Goal: Entertainment & Leisure: Consume media (video, audio)

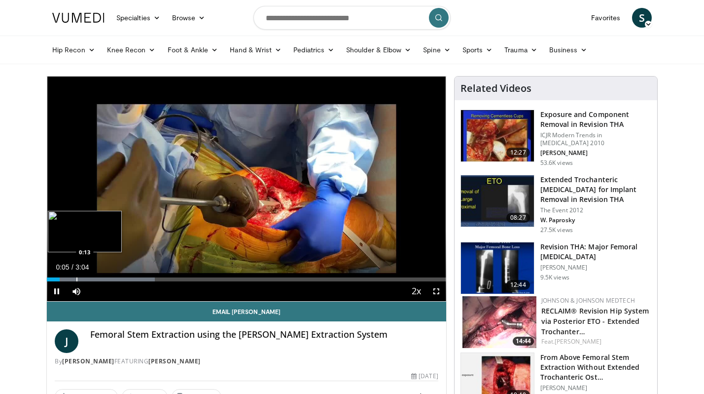
click at [76, 278] on div "Progress Bar" at bounding box center [76, 279] width 1 height 4
click at [96, 281] on div "Current Time 0:14 / Duration 3:04 Pause Skip Backward Skip Forward Mute Loaded …" at bounding box center [246, 291] width 399 height 20
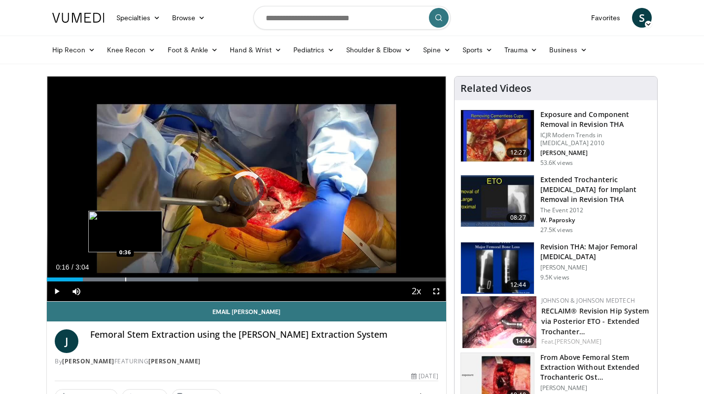
click at [125, 277] on div "Progress Bar" at bounding box center [125, 279] width 1 height 4
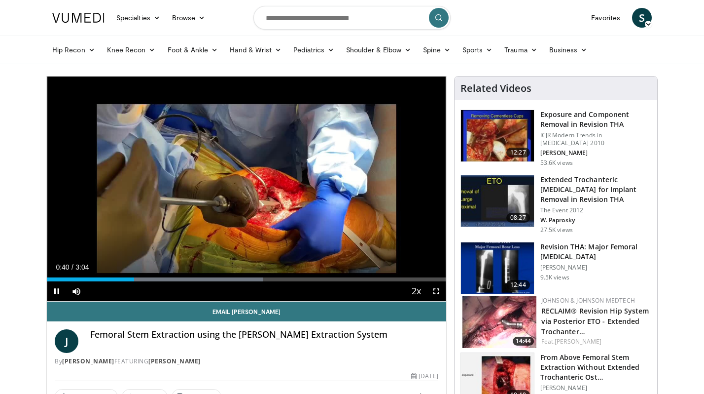
click at [162, 285] on div "Current Time 0:40 / Duration 3:04 Pause Skip Backward Skip Forward Mute Loaded …" at bounding box center [246, 291] width 399 height 20
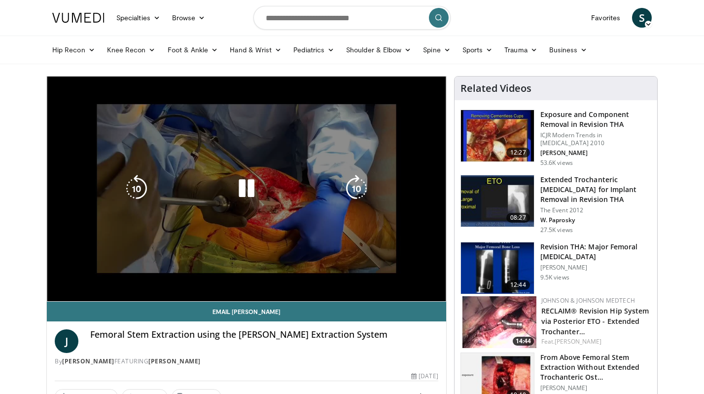
click at [162, 274] on video-js "**********" at bounding box center [246, 188] width 399 height 225
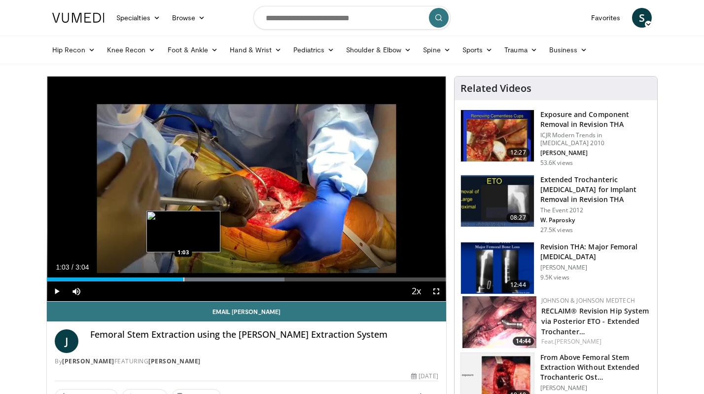
click at [183, 279] on div "Progress Bar" at bounding box center [183, 279] width 1 height 4
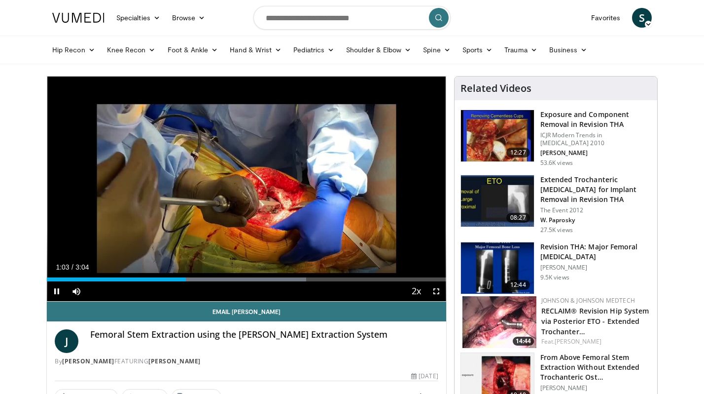
click at [235, 282] on div "Current Time 1:03 / Duration 3:04 Pause Skip Backward Skip Forward Mute Loaded …" at bounding box center [246, 291] width 399 height 20
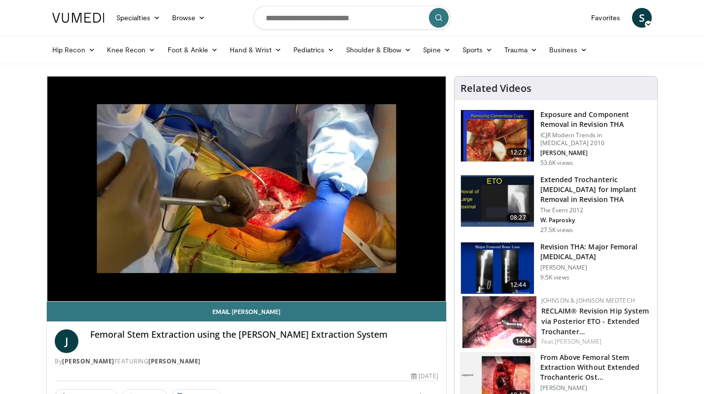
click at [238, 297] on div "Loaded : 70.40% 1:05 1:17" at bounding box center [246, 299] width 399 height 4
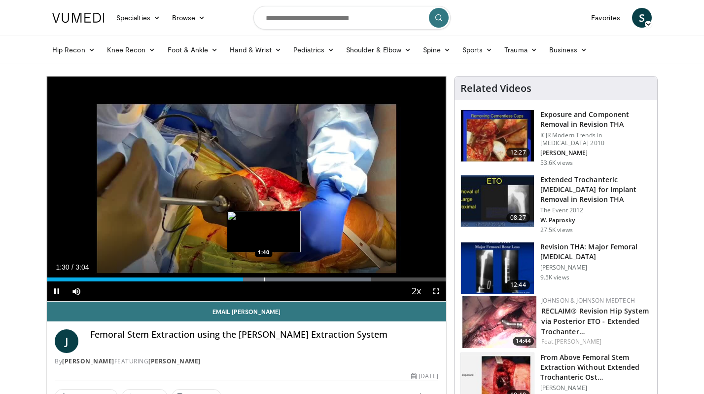
click at [265, 277] on div "Loaded : 81.24% 1:30 1:40" at bounding box center [246, 276] width 399 height 9
